Goal: Transaction & Acquisition: Book appointment/travel/reservation

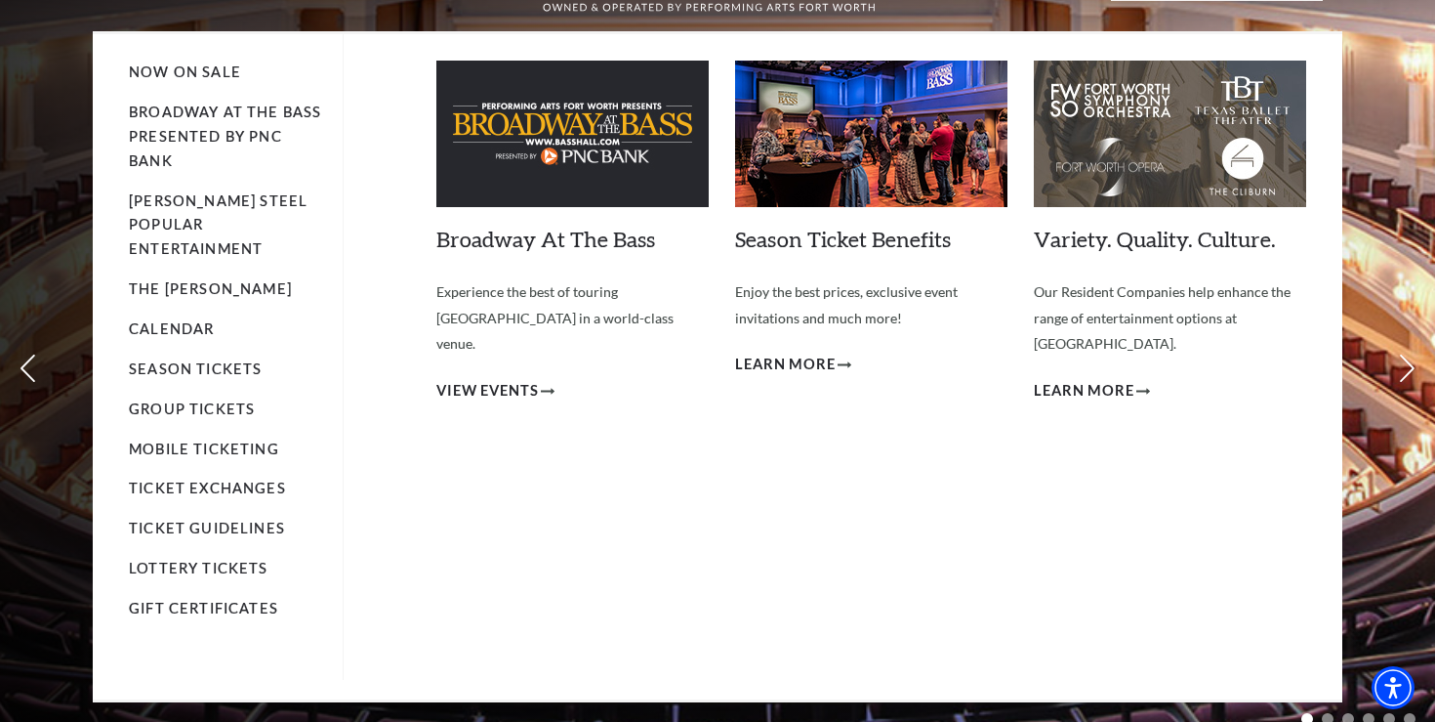
scroll to position [129, 0]
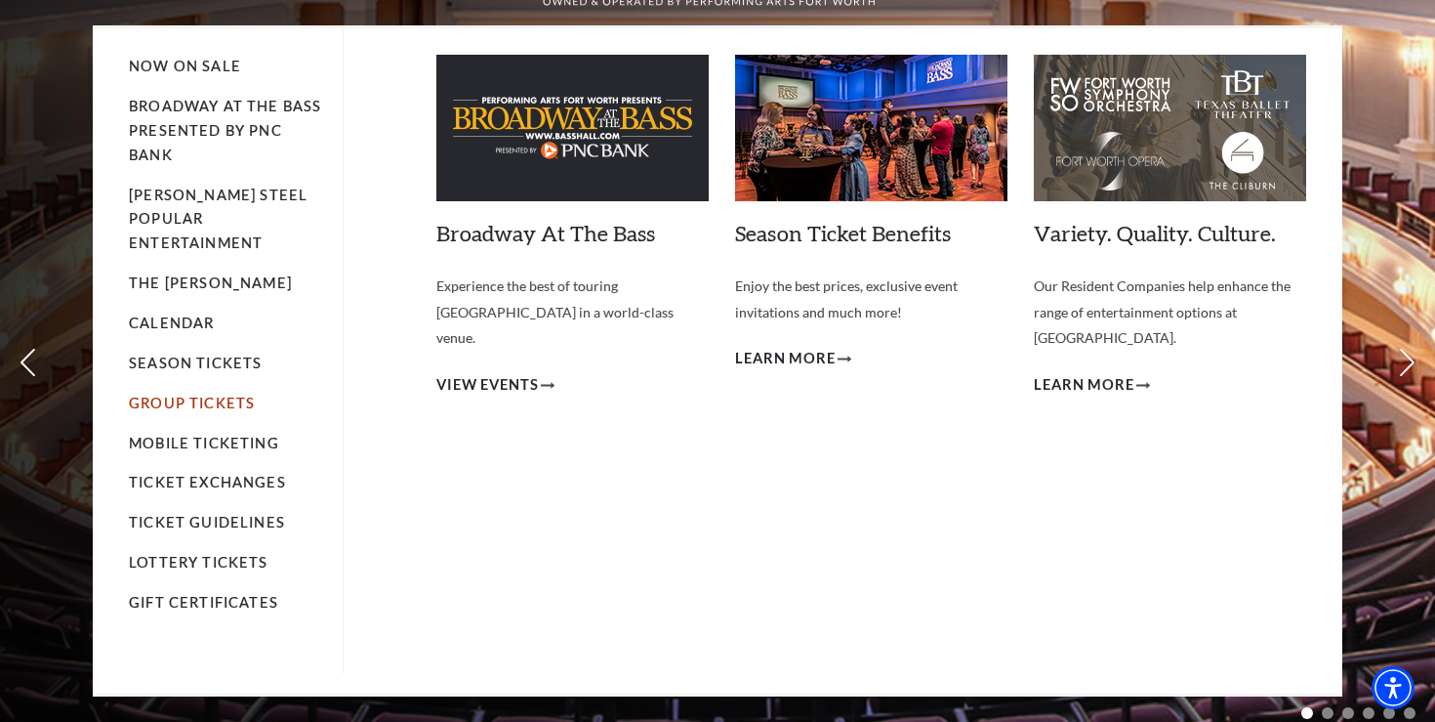
click at [209, 394] on link "Group Tickets" at bounding box center [192, 402] width 126 height 17
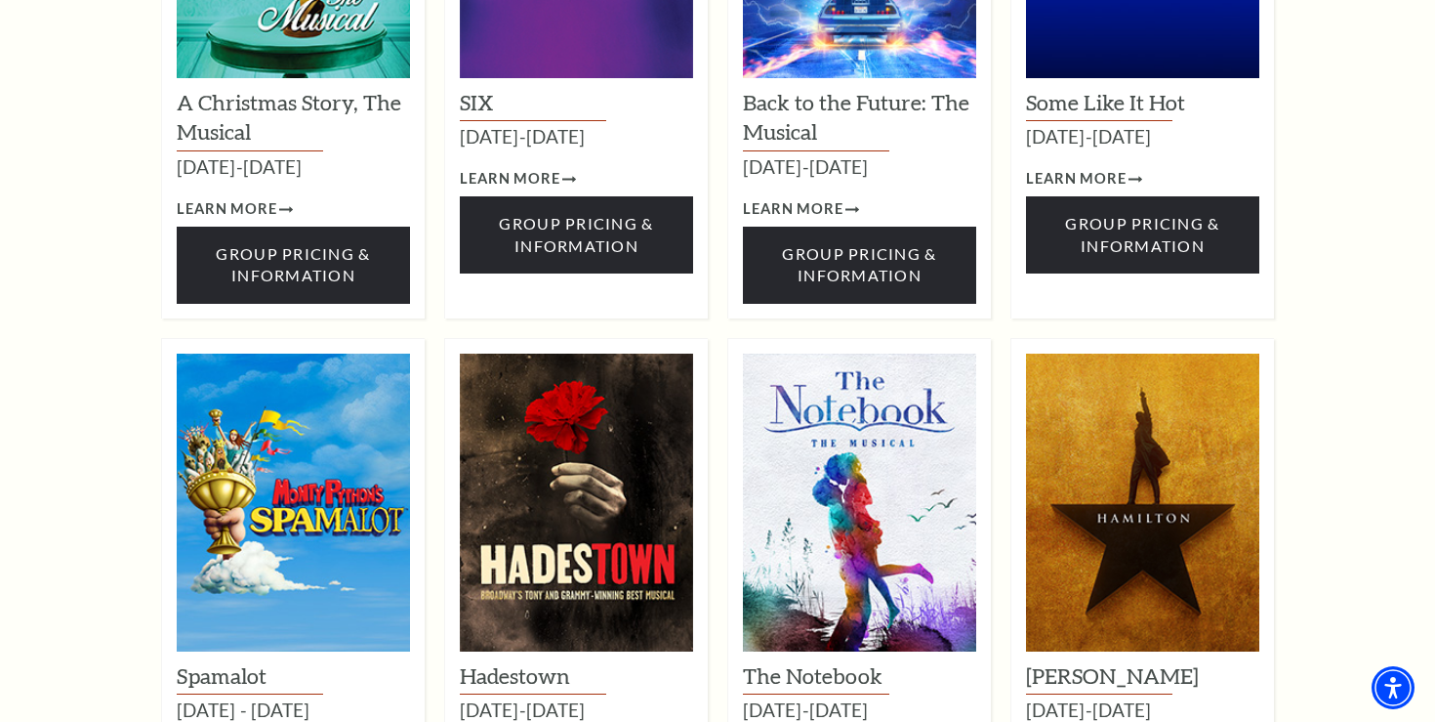
scroll to position [2316, 0]
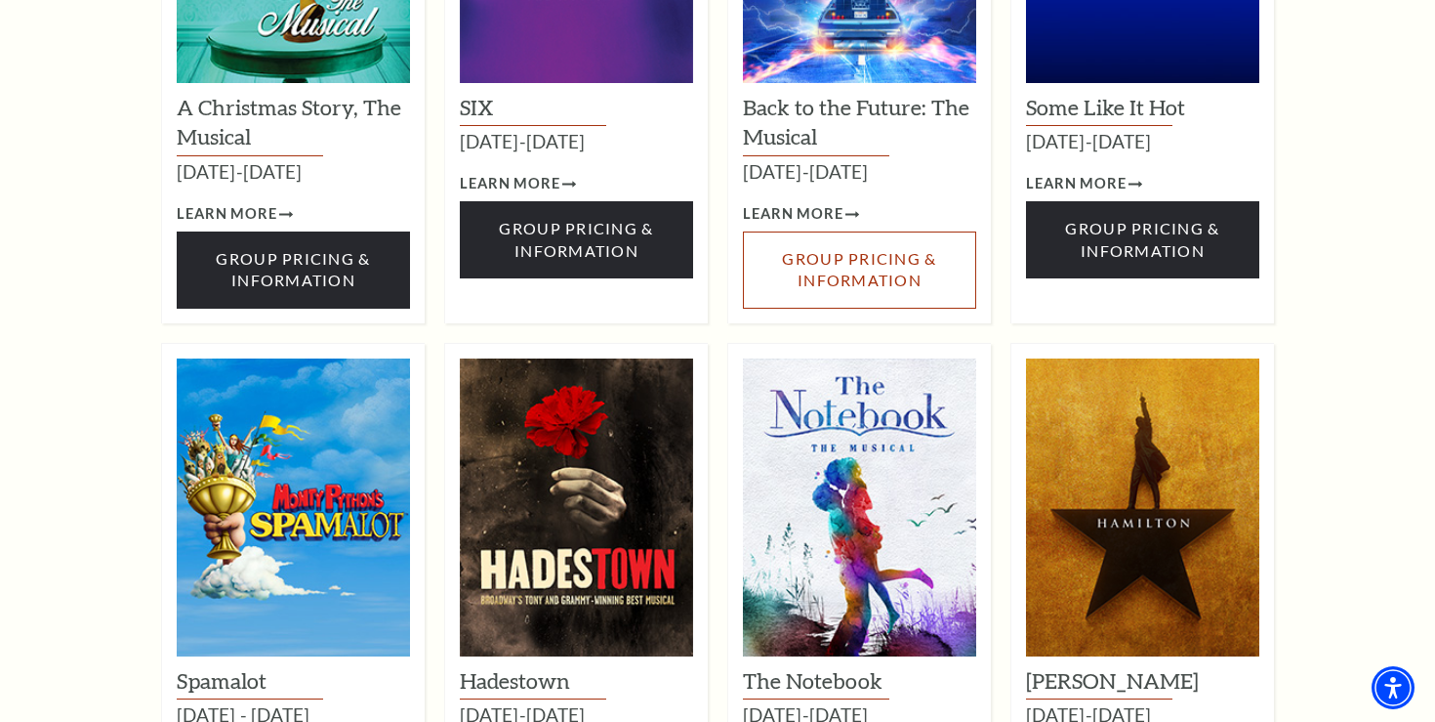
click at [879, 231] on link "Group Pricing & Information" at bounding box center [859, 269] width 233 height 77
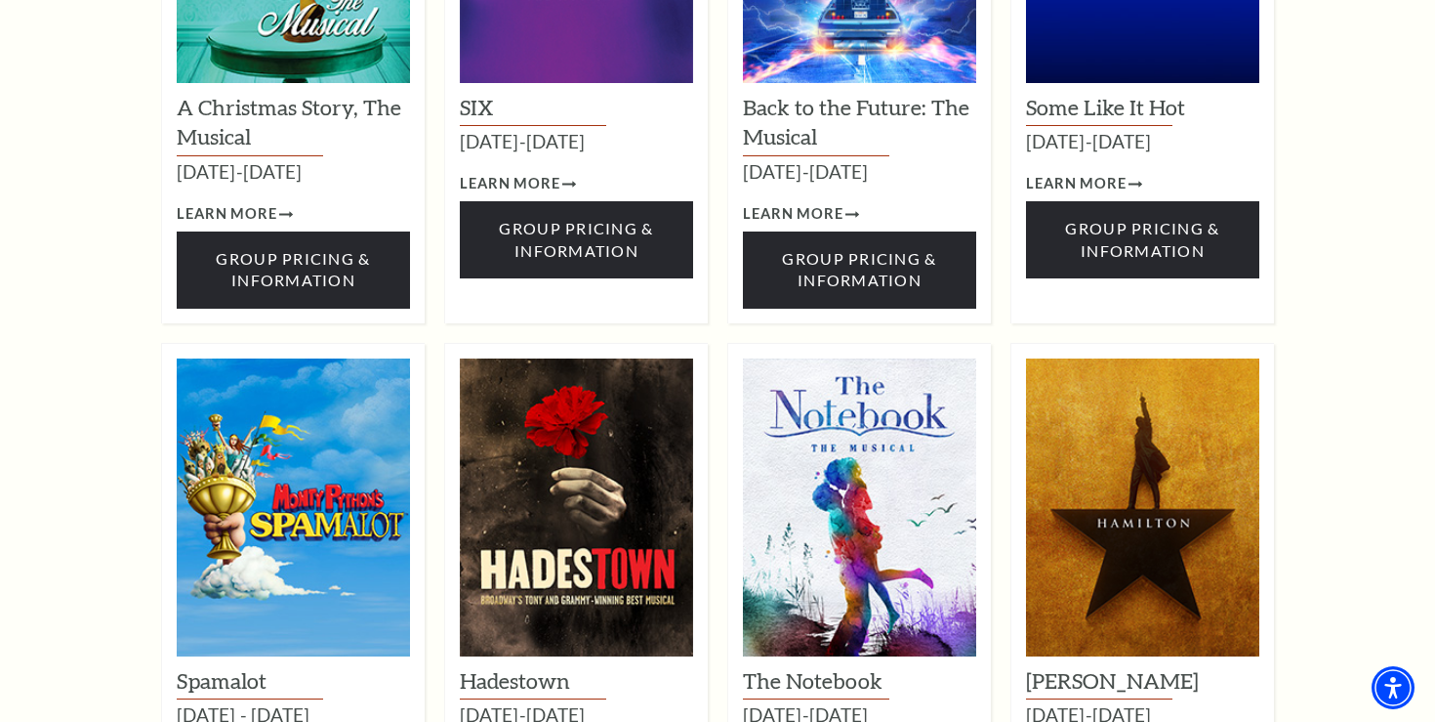
click at [1003, 307] on div "Life of Pi September 23-28, 2025 Learn More Group Pricing & Information The Add…" at bounding box center [717, 287] width 1133 height 2262
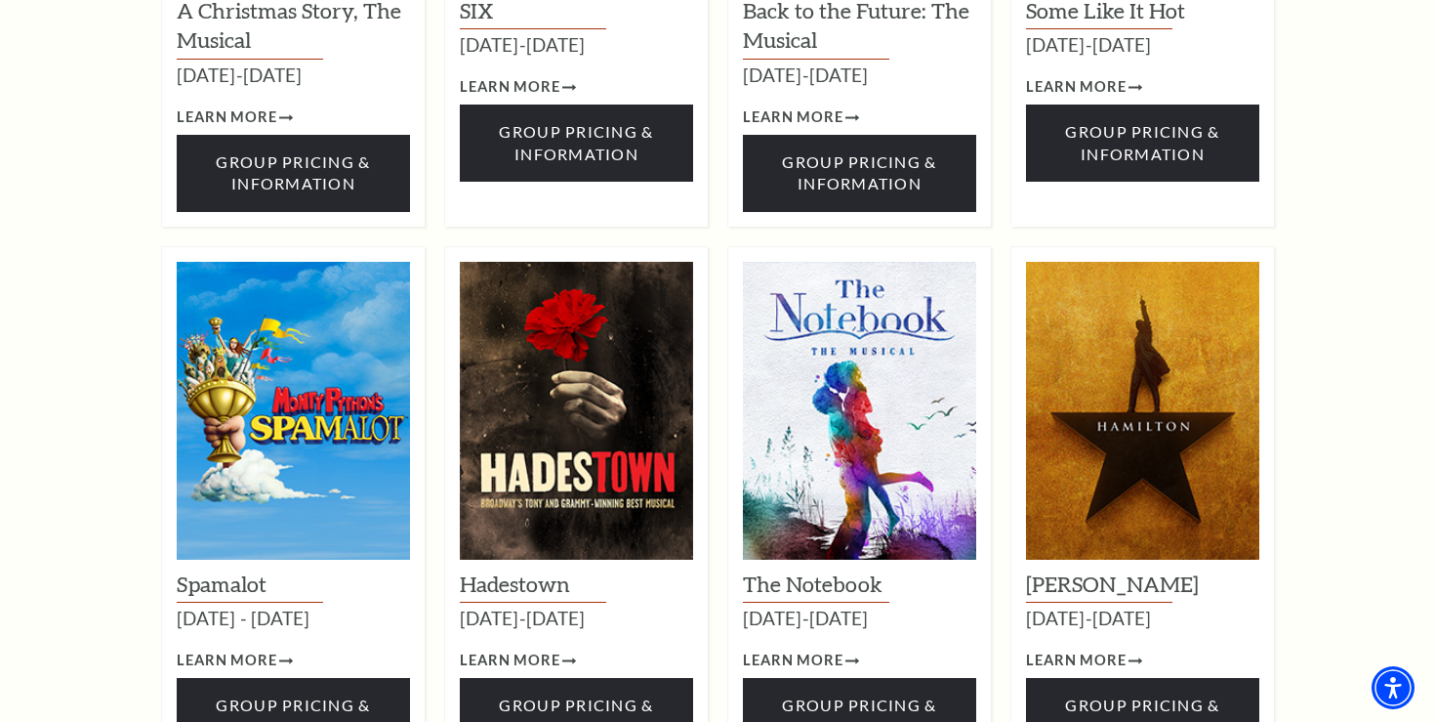
scroll to position [2417, 0]
